Goal: Answer question/provide support: Share knowledge or assist other users

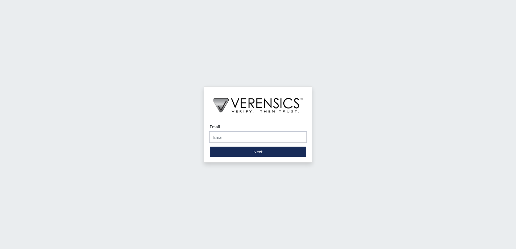
click at [248, 137] on input "Email" at bounding box center [258, 137] width 97 height 10
type input "[PERSON_NAME][EMAIL_ADDRESS][PERSON_NAME][DOMAIN_NAME]"
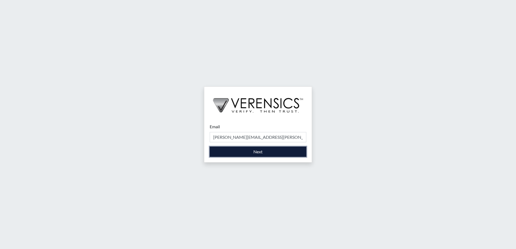
click at [234, 152] on button "Next" at bounding box center [258, 152] width 97 height 10
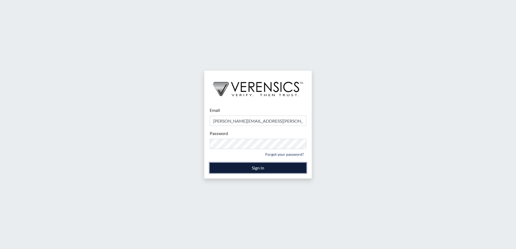
click at [231, 167] on button "Sign In" at bounding box center [258, 168] width 97 height 10
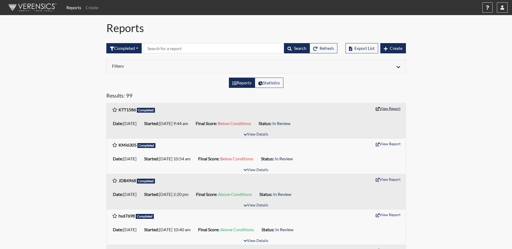
click at [393, 107] on button "View Report" at bounding box center [388, 108] width 30 height 8
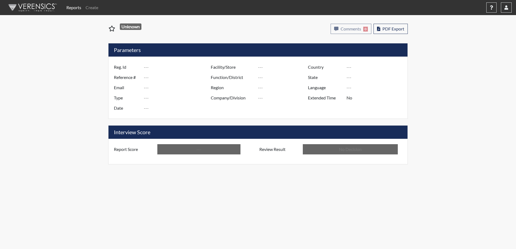
type input "KTT1586"
type input "50865"
type input "---"
type input "Corrections Pre-Employment"
type input "[DATE]"
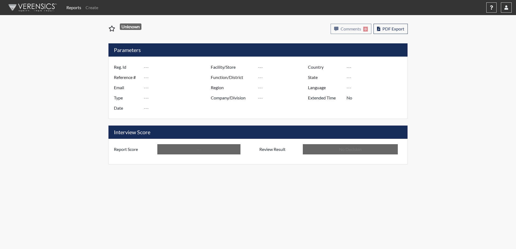
type input "West Central ITF"
type input "[GEOGRAPHIC_DATA]"
type input "[US_STATE]"
type input "English"
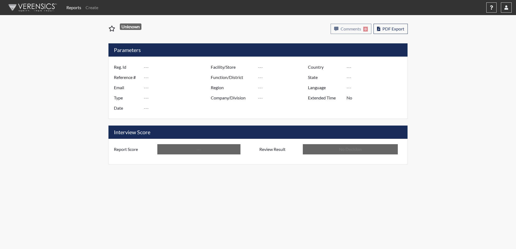
type input "Below Conditions"
type input "In Review"
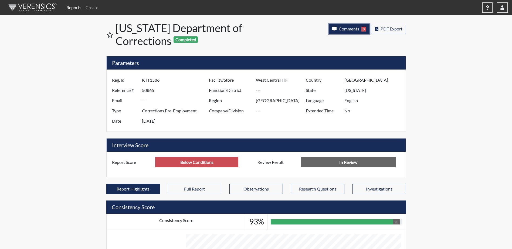
click at [353, 28] on span "Comments" at bounding box center [349, 28] width 21 height 5
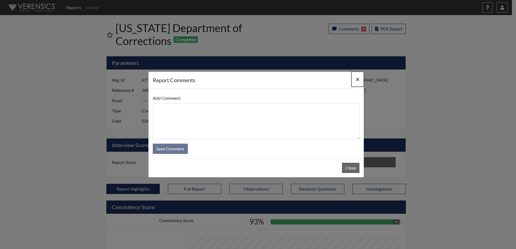
click at [358, 80] on span "×" at bounding box center [358, 79] width 4 height 8
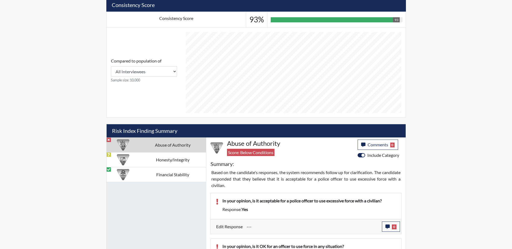
scroll to position [216, 0]
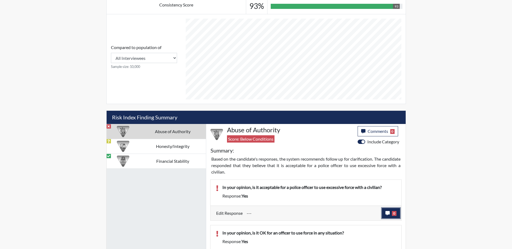
click at [395, 215] on span "0" at bounding box center [394, 213] width 5 height 5
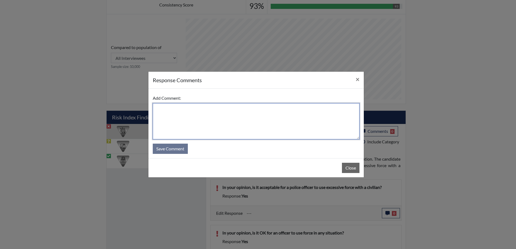
click at [166, 112] on textarea at bounding box center [256, 121] width 207 height 36
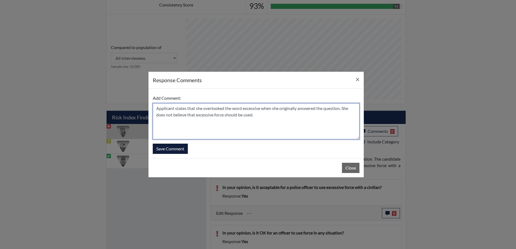
type textarea "Applicant states that she overlooked the word excessive when she originally ans…"
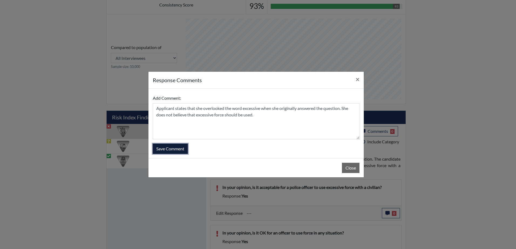
click at [183, 151] on button "Save Comment" at bounding box center [170, 149] width 35 height 10
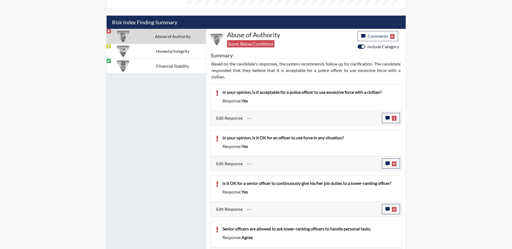
scroll to position [325, 0]
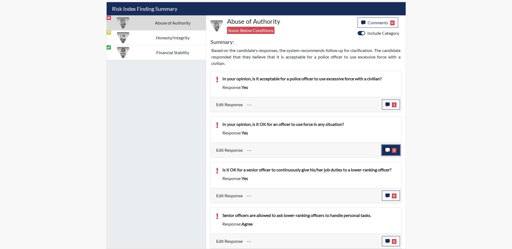
click at [389, 150] on icon "button" at bounding box center [387, 150] width 4 height 4
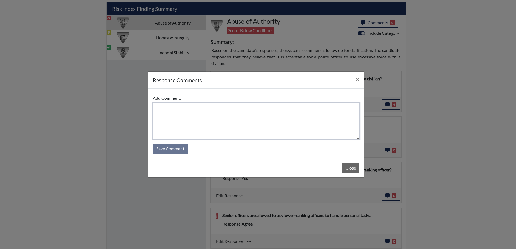
click at [173, 113] on textarea at bounding box center [256, 121] width 207 height 36
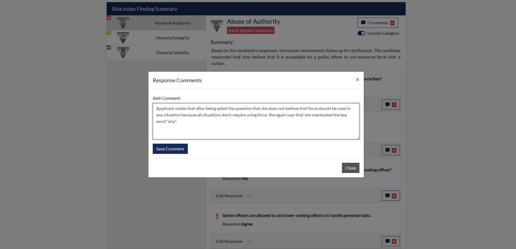
type textarea "Applicant states that after being asked the question that she does not believe …"
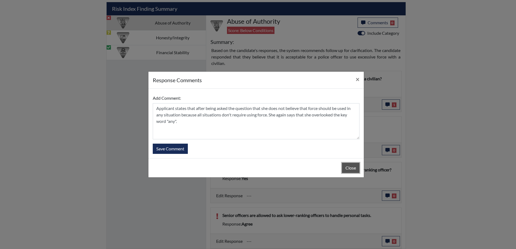
click at [352, 169] on button "Close" at bounding box center [351, 168] width 18 height 10
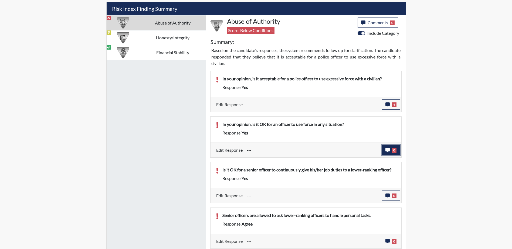
click at [389, 153] on button "0" at bounding box center [391, 150] width 18 height 10
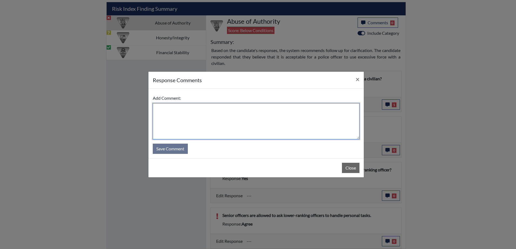
click at [233, 120] on textarea at bounding box center [256, 121] width 207 height 36
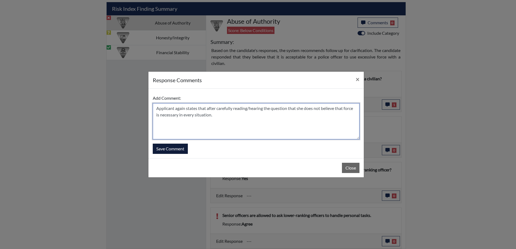
type textarea "Applicant again states that after carefully reading/hearing the question that s…"
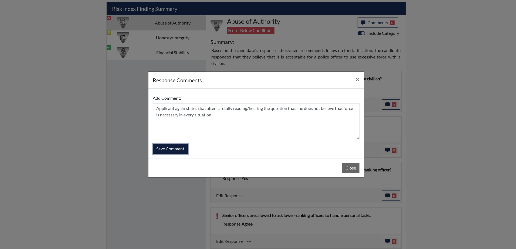
click at [181, 147] on button "Save Comment" at bounding box center [170, 149] width 35 height 10
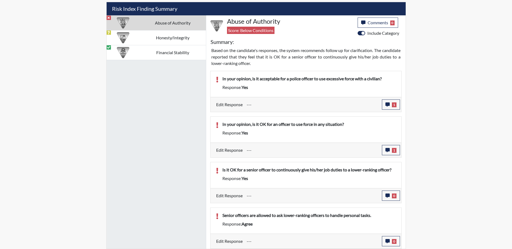
scroll to position [90, 224]
click at [396, 196] on span "0" at bounding box center [394, 196] width 5 height 5
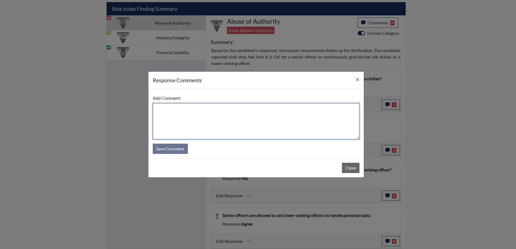
click at [164, 109] on textarea at bounding box center [256, 121] width 207 height 36
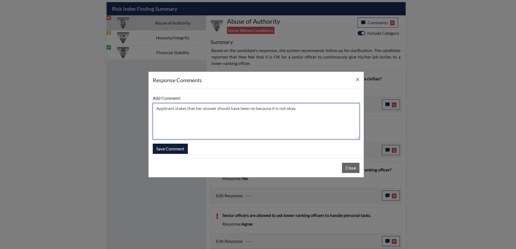
type textarea "Applicant states that her answer should have been no because it is not okay."
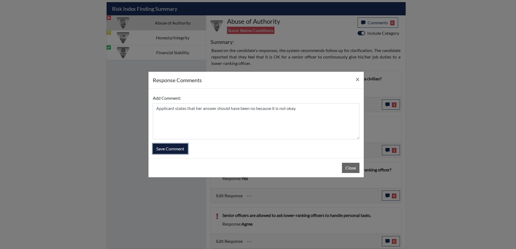
click at [166, 146] on button "Save Comment" at bounding box center [170, 149] width 35 height 10
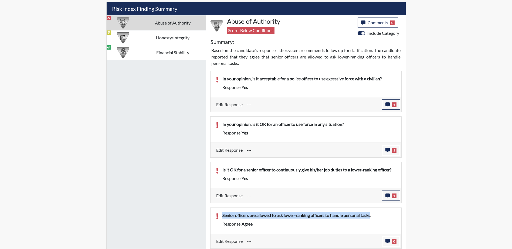
drag, startPoint x: 223, startPoint y: 214, endPoint x: 373, endPoint y: 217, distance: 149.8
click at [373, 217] on p "Senior officers are allowed to ask lower-ranking officers to handle personal ta…" at bounding box center [309, 215] width 174 height 6
drag, startPoint x: 373, startPoint y: 217, endPoint x: 356, endPoint y: 215, distance: 16.9
copy p "Senior officers are allowed to ask lower-ranking officers to handle personal ta…"
click at [389, 242] on icon "button" at bounding box center [387, 241] width 4 height 4
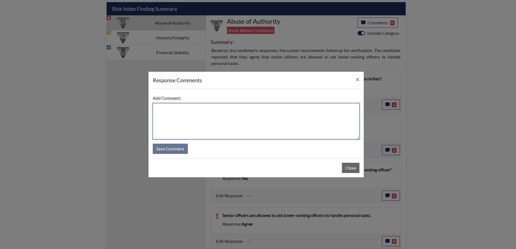
click at [195, 116] on textarea at bounding box center [256, 121] width 207 height 36
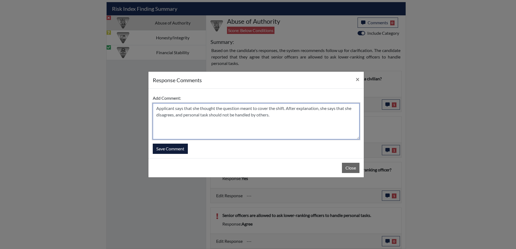
type textarea "Applicant says that she thought the question meant to cover the shift. After ex…"
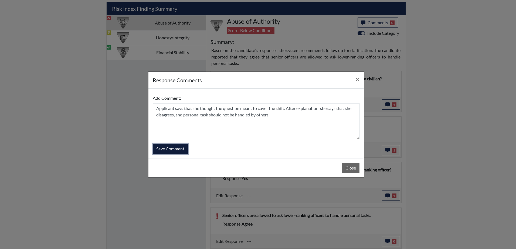
click at [169, 148] on button "Save Comment" at bounding box center [170, 149] width 35 height 10
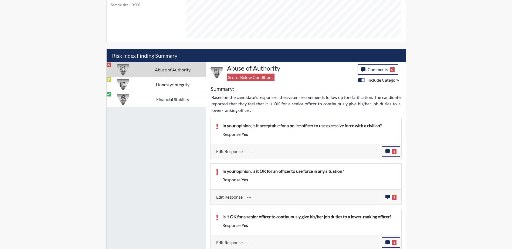
scroll to position [271, 0]
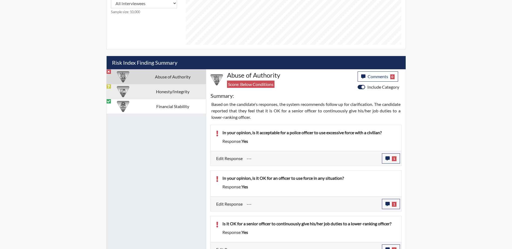
click at [174, 95] on td "Honesty/Integrity" at bounding box center [173, 91] width 66 height 15
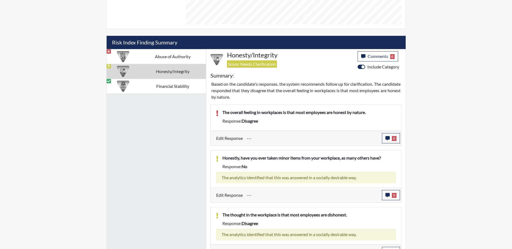
scroll to position [291, 0]
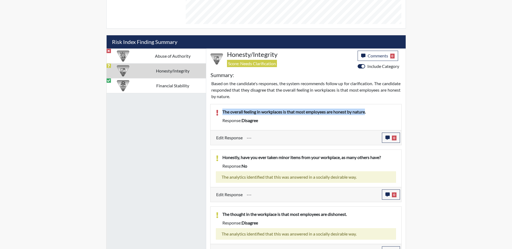
drag, startPoint x: 223, startPoint y: 112, endPoint x: 367, endPoint y: 114, distance: 144.1
click at [367, 114] on p "The overall feeling in workplaces is that most employees are honest by nature." at bounding box center [309, 112] width 174 height 6
copy p "The overall feeling in workplaces is that most employees are honest by nature"
click at [386, 138] on icon "button" at bounding box center [387, 138] width 4 height 4
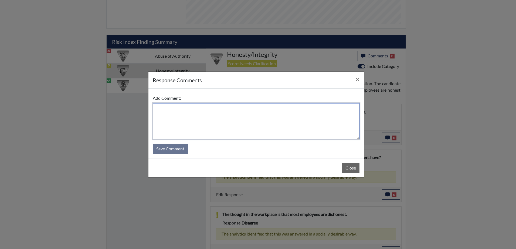
click at [163, 112] on textarea at bounding box center [256, 121] width 207 height 36
paste textarea "The overall feeling in workplaces is that most employees are honest by nature"
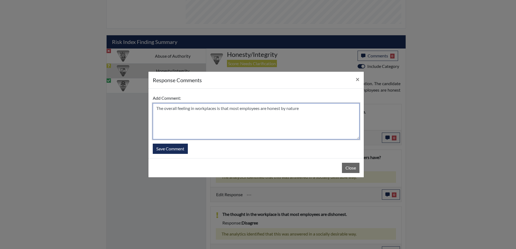
click at [156, 111] on textarea "The overall feeling in workplaces is that most employees are honest by nature" at bounding box center [256, 121] width 207 height 36
click at [278, 116] on textarea "[PERSON_NAME] says that she misunderstood the reasoning of "by nature", and doe…" at bounding box center [256, 121] width 207 height 36
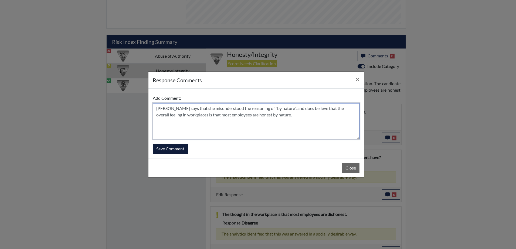
type textarea "[PERSON_NAME] says that she misunderstood the reasoning of "by nature", and doe…"
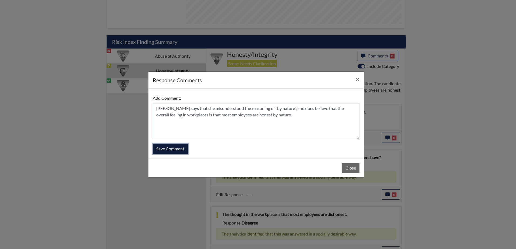
click at [169, 154] on button "Save Comment" at bounding box center [170, 149] width 35 height 10
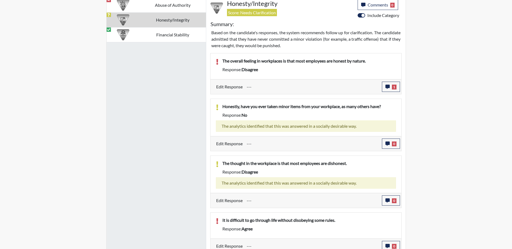
scroll to position [345, 0]
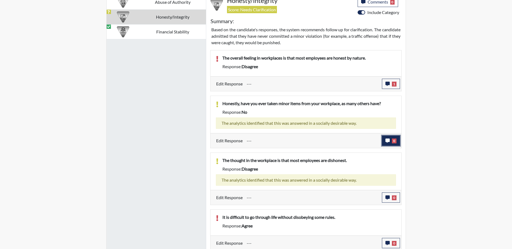
click at [383, 142] on button "0" at bounding box center [391, 141] width 18 height 10
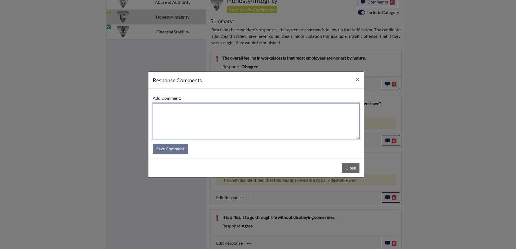
click at [195, 116] on textarea at bounding box center [256, 121] width 207 height 36
type textarea "Applicant says that she has not taken items from the workplace."
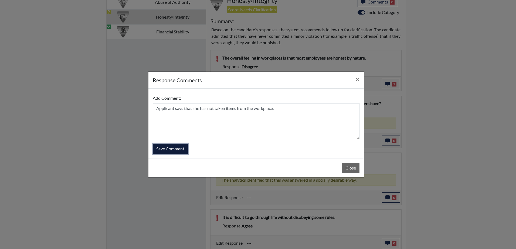
click at [160, 148] on button "Save Comment" at bounding box center [170, 149] width 35 height 10
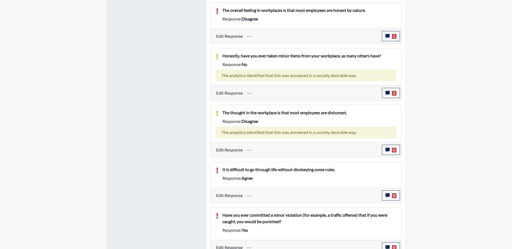
scroll to position [399, 0]
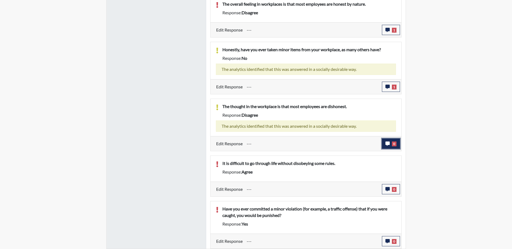
click at [389, 144] on icon "button" at bounding box center [387, 144] width 4 height 4
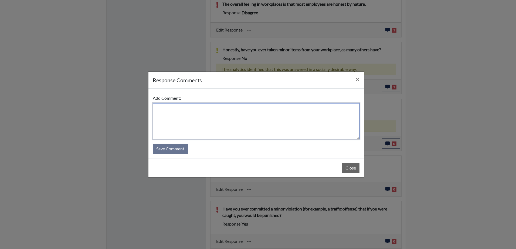
drag, startPoint x: 212, startPoint y: 121, endPoint x: 215, endPoint y: 109, distance: 12.0
click at [215, 111] on textarea at bounding box center [256, 121] width 207 height 36
type textarea "Applicant says that her answer is correct."
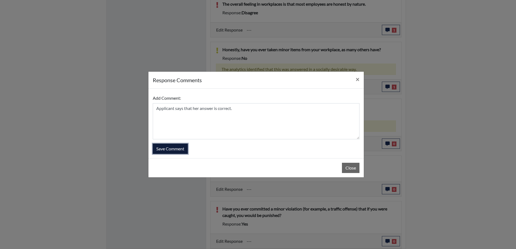
click at [177, 152] on button "Save Comment" at bounding box center [170, 149] width 35 height 10
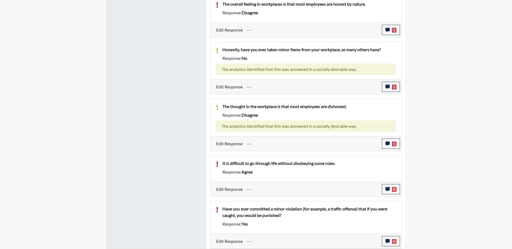
scroll to position [90, 224]
click at [387, 188] on icon "button" at bounding box center [387, 189] width 4 height 4
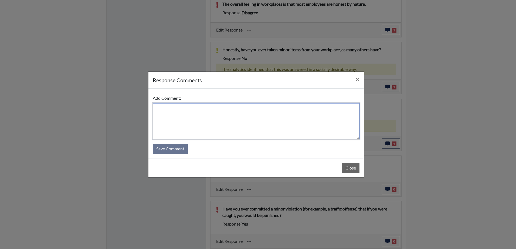
click at [165, 111] on textarea at bounding box center [256, 121] width 207 height 36
click at [192, 108] on textarea "Applicant says that it is difficult in life to obey the rules." at bounding box center [256, 121] width 207 height 36
type textarea "Applicant says that it is difficult in life to obey the rules."
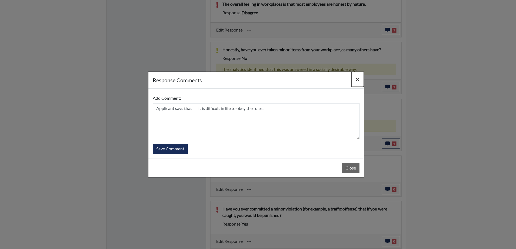
click at [357, 80] on span "×" at bounding box center [358, 79] width 4 height 8
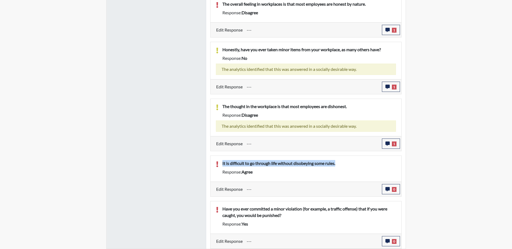
drag, startPoint x: 223, startPoint y: 163, endPoint x: 338, endPoint y: 167, distance: 115.8
click at [338, 167] on div "It is difficult to go through life without disobeying some rules." at bounding box center [309, 164] width 182 height 9
copy p "It is difficult to go through life without disobeying some rules."
click at [385, 187] on button "0" at bounding box center [391, 189] width 18 height 10
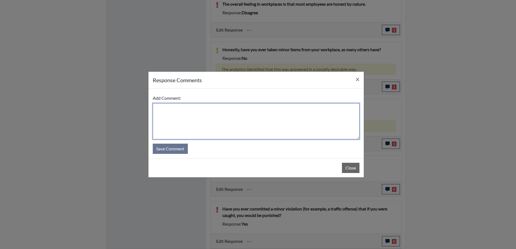
click at [168, 110] on textarea at bounding box center [256, 121] width 207 height 36
paste textarea "It is difficult to go through life without disobeying some rules."
click at [157, 110] on textarea "It is difficult to go through life without disobeying some rules." at bounding box center [256, 121] width 207 height 36
click at [158, 105] on textarea "It is difficult to go through life without disobeying some rules." at bounding box center [256, 121] width 207 height 36
click at [154, 108] on textarea "It is difficult to go through life without disobeying some rules." at bounding box center [256, 121] width 207 height 36
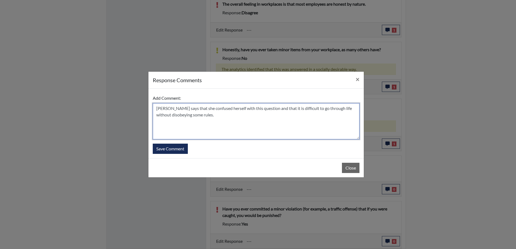
click at [291, 110] on textarea "[PERSON_NAME] says that she confused herself with this question and that it is …" at bounding box center [256, 121] width 207 height 36
type textarea "[PERSON_NAME] says that she confused herself with this question and that it is …"
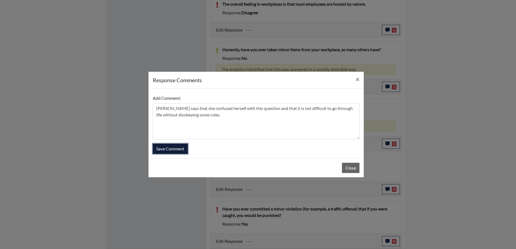
click at [177, 148] on button "Save Comment" at bounding box center [170, 149] width 35 height 10
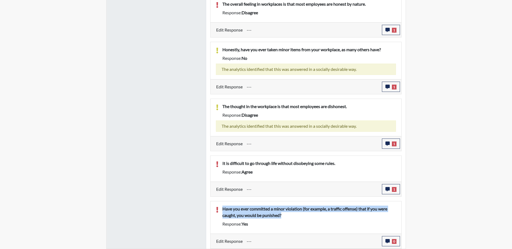
drag, startPoint x: 223, startPoint y: 209, endPoint x: 283, endPoint y: 216, distance: 60.6
click at [283, 216] on p "Have you ever committed a minor violation (for example, a traffic offense) that…" at bounding box center [309, 212] width 174 height 13
drag, startPoint x: 283, startPoint y: 216, endPoint x: 271, endPoint y: 215, distance: 12.4
copy p "Have you ever committed a minor violation (for example, a traffic offense) that…"
click at [389, 243] on icon "button" at bounding box center [387, 241] width 4 height 4
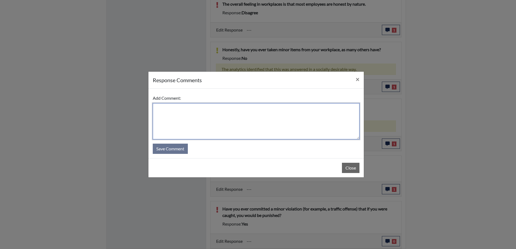
click at [172, 112] on textarea at bounding box center [256, 121] width 207 height 36
paste textarea "Have you ever committed a minor violation (for example, a traffic offense) that…"
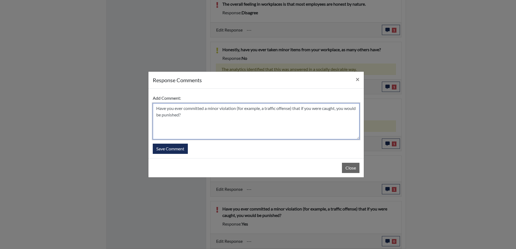
click at [156, 110] on textarea "Have you ever committed a minor violation (for example, a traffic offense) that…" at bounding box center [256, 121] width 207 height 36
click at [320, 125] on textarea "[PERSON_NAME] says that her answer remains, yes. She has exceeded the speed lim…" at bounding box center [256, 121] width 207 height 36
drag, startPoint x: 317, startPoint y: 109, endPoint x: 323, endPoint y: 120, distance: 13.0
click at [323, 120] on textarea "[PERSON_NAME] says that her answer remains, yes. She has exceeded the speed lim…" at bounding box center [256, 121] width 207 height 36
type textarea "[PERSON_NAME] says that her answer remains, yes. She has exceeded the speed lim…"
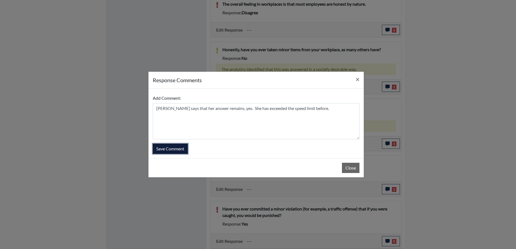
click at [159, 149] on button "Save Comment" at bounding box center [170, 149] width 35 height 10
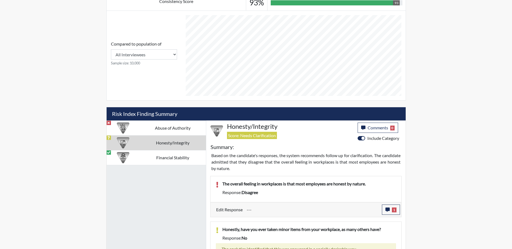
scroll to position [237, 0]
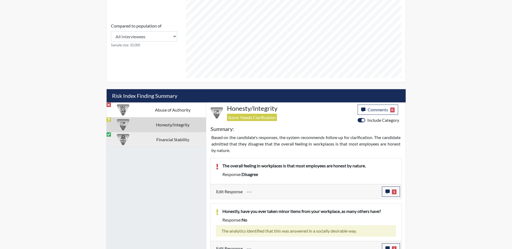
click at [161, 141] on td "Financial Stability" at bounding box center [173, 139] width 66 height 15
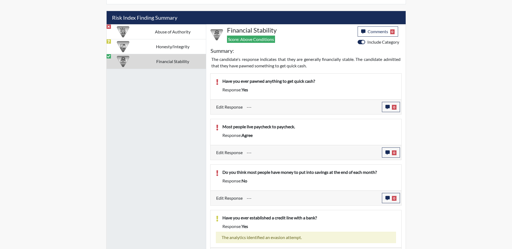
scroll to position [302, 0]
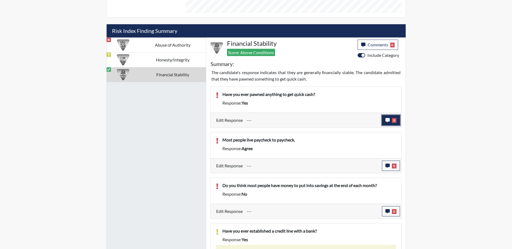
click at [388, 123] on button "0" at bounding box center [391, 120] width 18 height 10
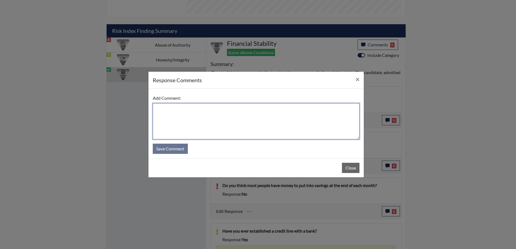
click at [188, 112] on textarea at bounding box center [256, 121] width 207 height 36
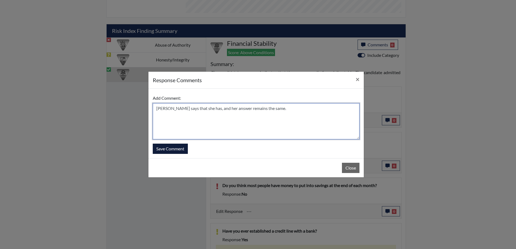
type textarea "[PERSON_NAME] says that she has, and her answer remains the same."
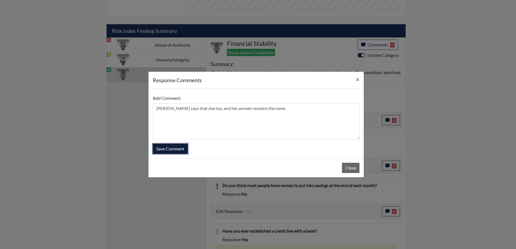
click at [162, 149] on button "Save Comment" at bounding box center [170, 149] width 35 height 10
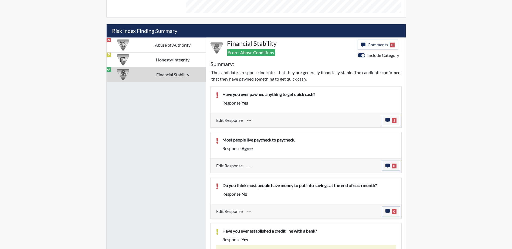
scroll to position [90, 224]
click at [390, 168] on button "0" at bounding box center [391, 166] width 18 height 10
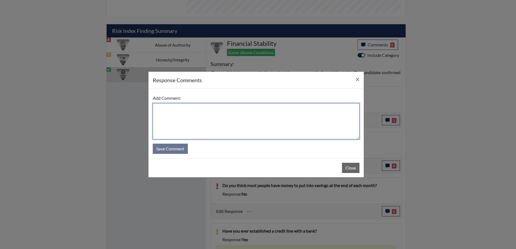
click at [180, 114] on textarea at bounding box center [256, 121] width 207 height 36
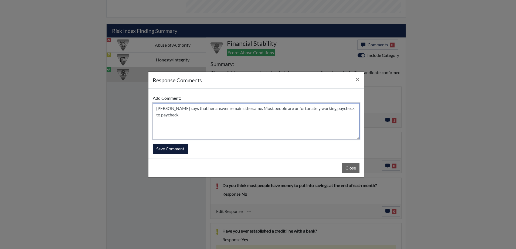
type textarea "[PERSON_NAME] says that her answer remains the same. Most people are unfortunat…"
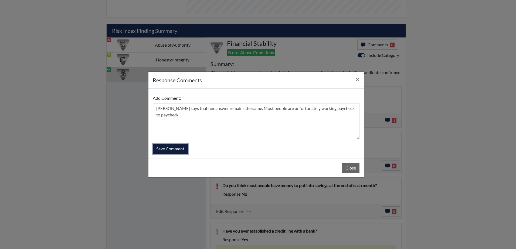
click at [166, 150] on button "Save Comment" at bounding box center [170, 149] width 35 height 10
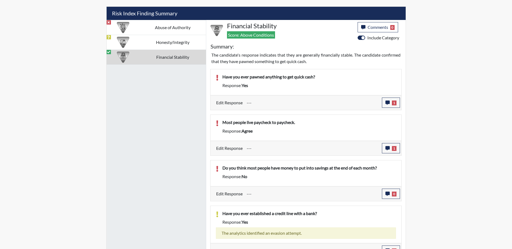
scroll to position [329, 0]
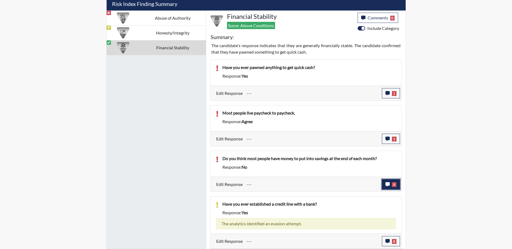
click at [388, 185] on icon "button" at bounding box center [387, 184] width 4 height 4
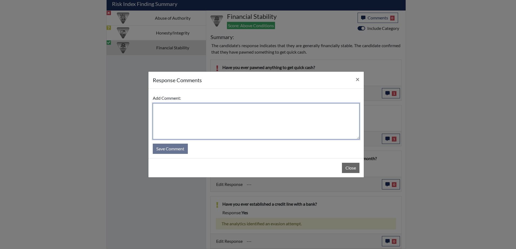
click at [172, 113] on textarea at bounding box center [256, 121] width 207 height 36
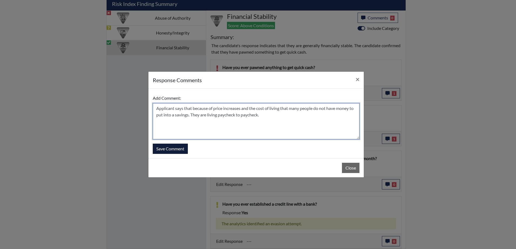
type textarea "Applicant says that because of price increases and the cost of living that many…"
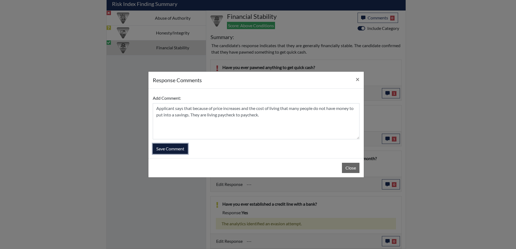
click at [166, 150] on button "Save Comment" at bounding box center [170, 149] width 35 height 10
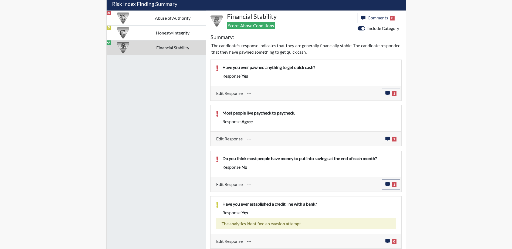
scroll to position [90, 224]
click at [388, 240] on icon "button" at bounding box center [387, 241] width 4 height 4
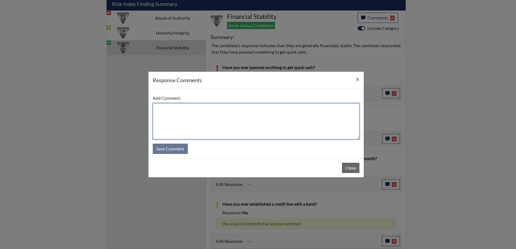
click at [212, 115] on textarea at bounding box center [256, 121] width 207 height 36
click at [249, 109] on textarea "Applicant says that her answer is correct. She has credit with the bank" at bounding box center [256, 121] width 207 height 36
click at [265, 109] on textarea "Applicant says that her answer is correct. She has a credit with the bank" at bounding box center [256, 121] width 207 height 36
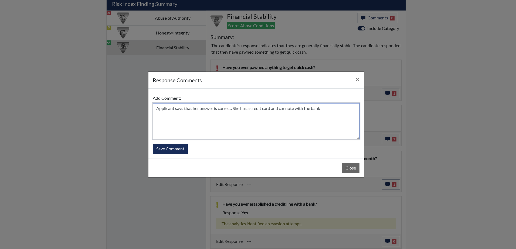
click at [328, 111] on textarea "Applicant says that her answer is correct. She has a credit card and car note w…" at bounding box center [256, 121] width 207 height 36
type textarea "Applicant says that her answer is correct. She has a credit card and car note w…"
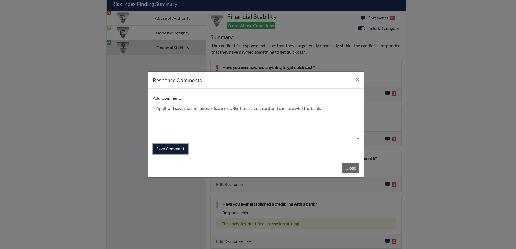
click at [169, 151] on button "Save Comment" at bounding box center [170, 149] width 35 height 10
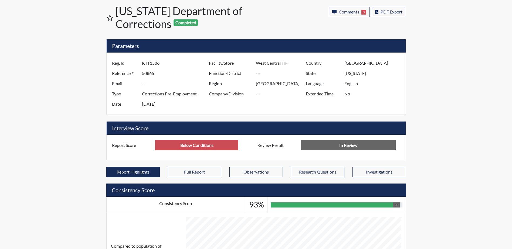
scroll to position [0, 0]
